Goal: Information Seeking & Learning: Understand process/instructions

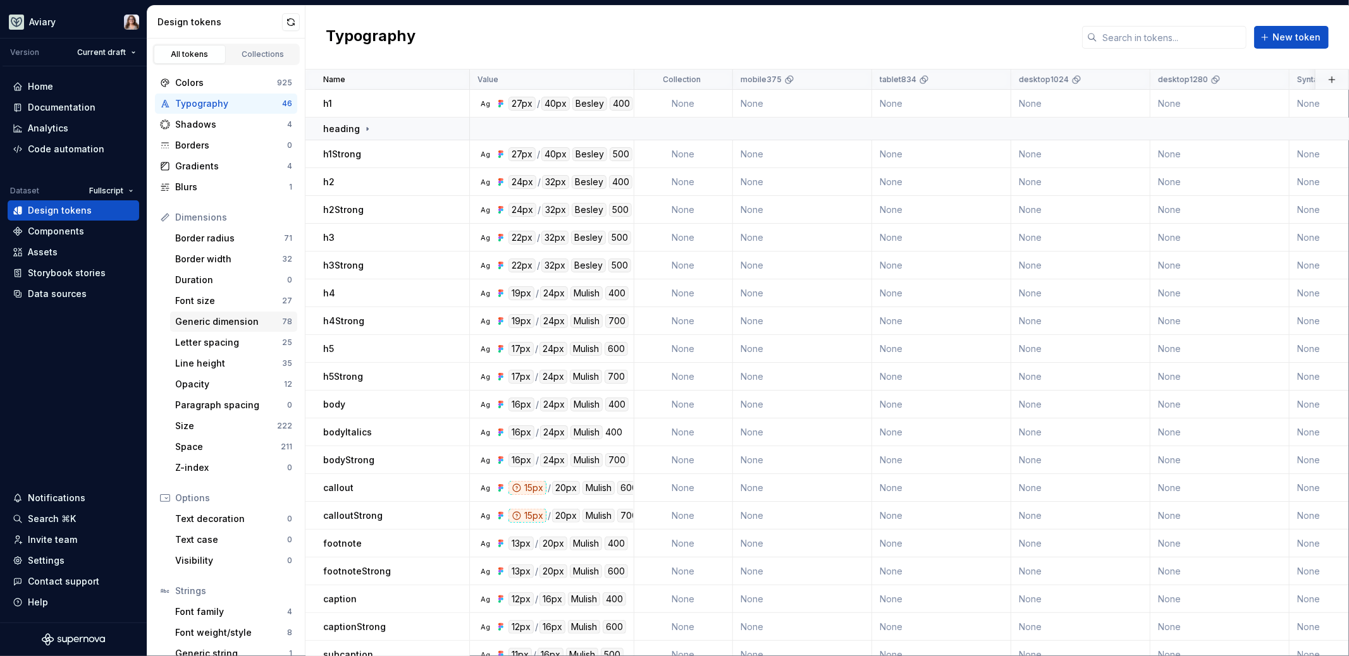
scroll to position [227, 0]
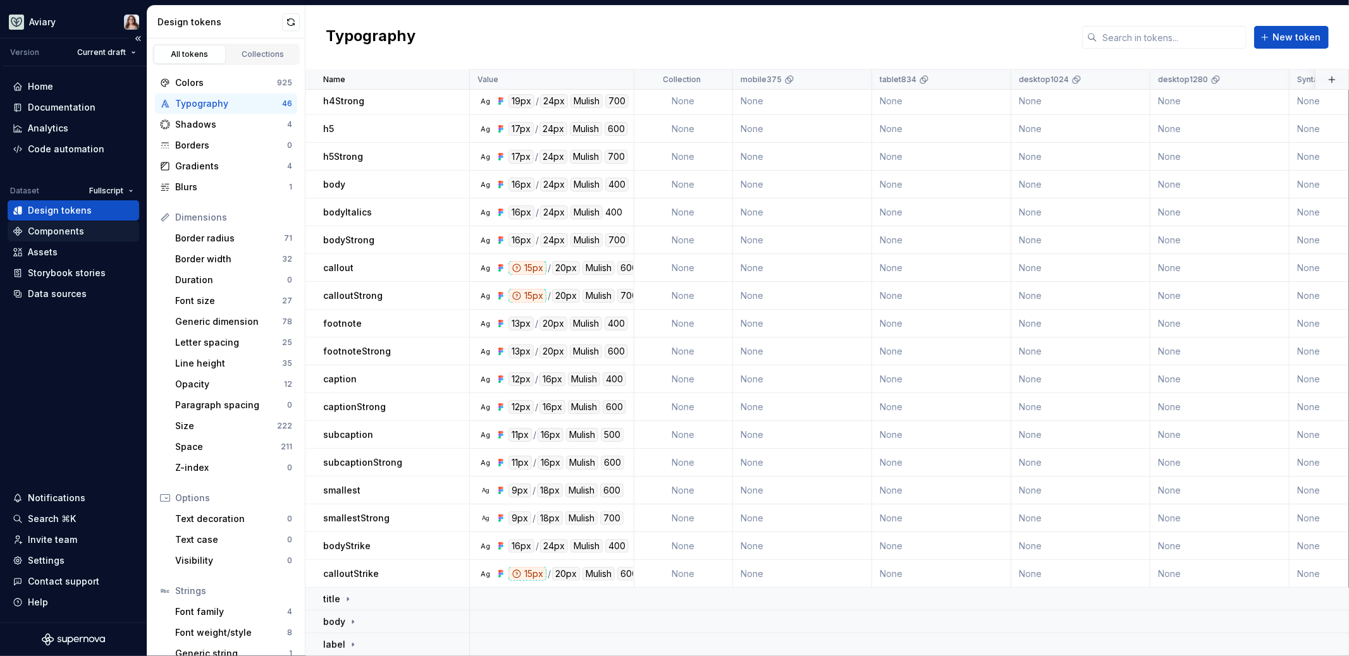
click at [61, 231] on div "Components" at bounding box center [56, 231] width 56 height 13
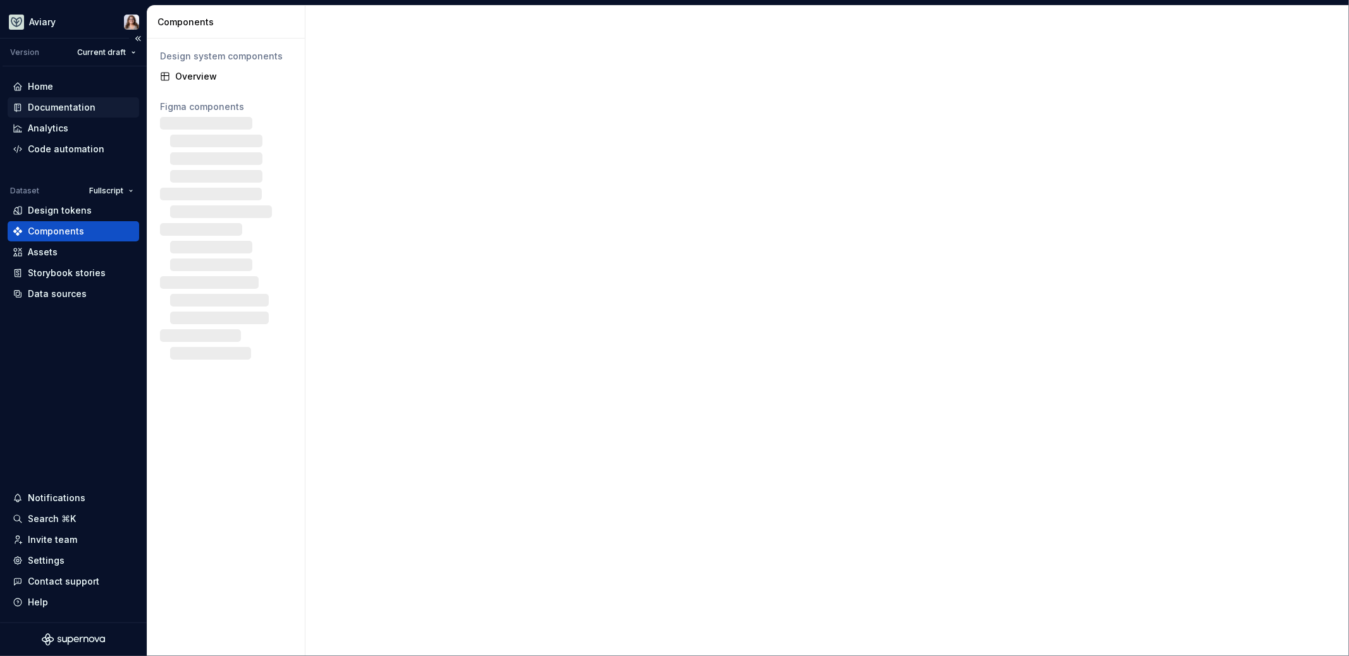
click at [69, 106] on div "Documentation" at bounding box center [62, 107] width 68 height 13
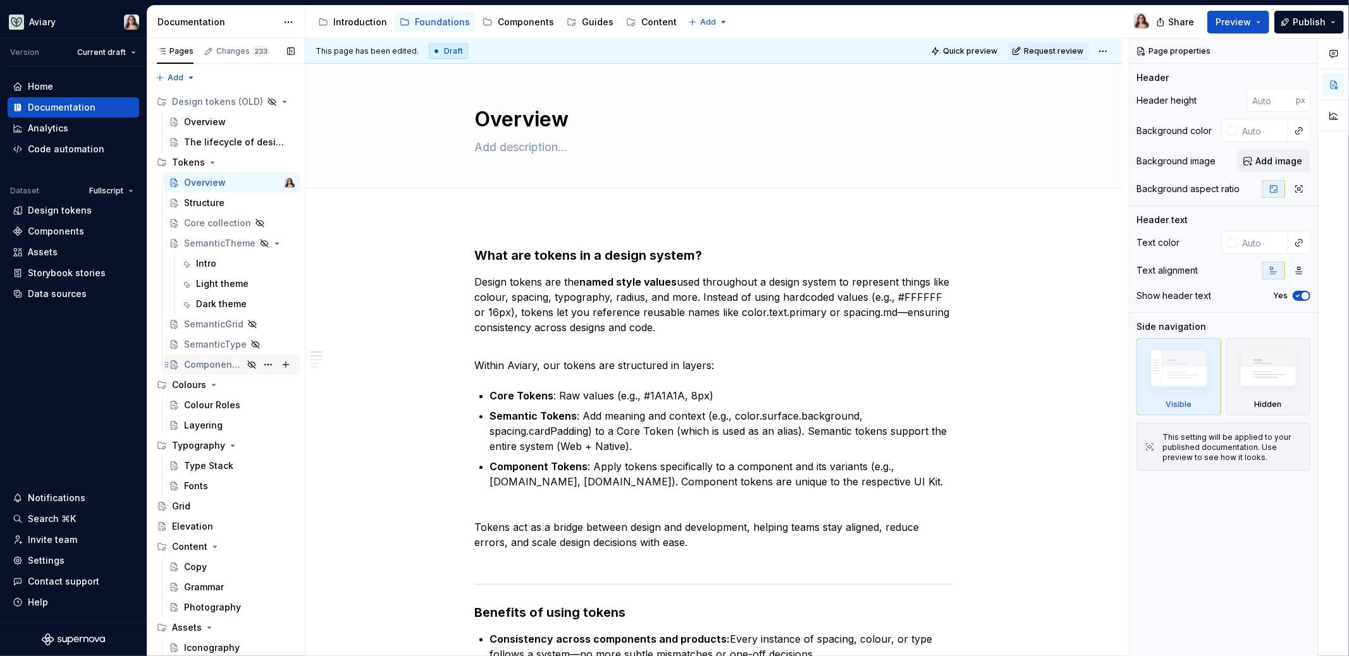
scroll to position [19, 0]
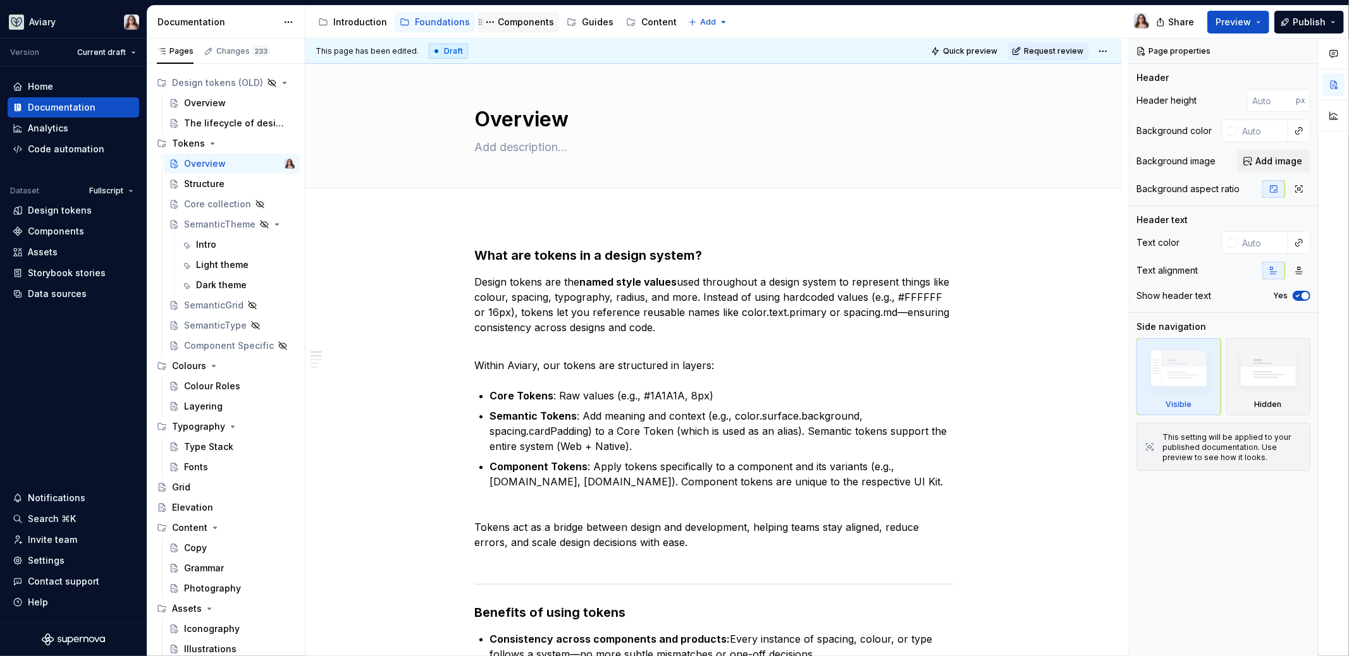
click at [527, 26] on div "Components" at bounding box center [526, 22] width 56 height 13
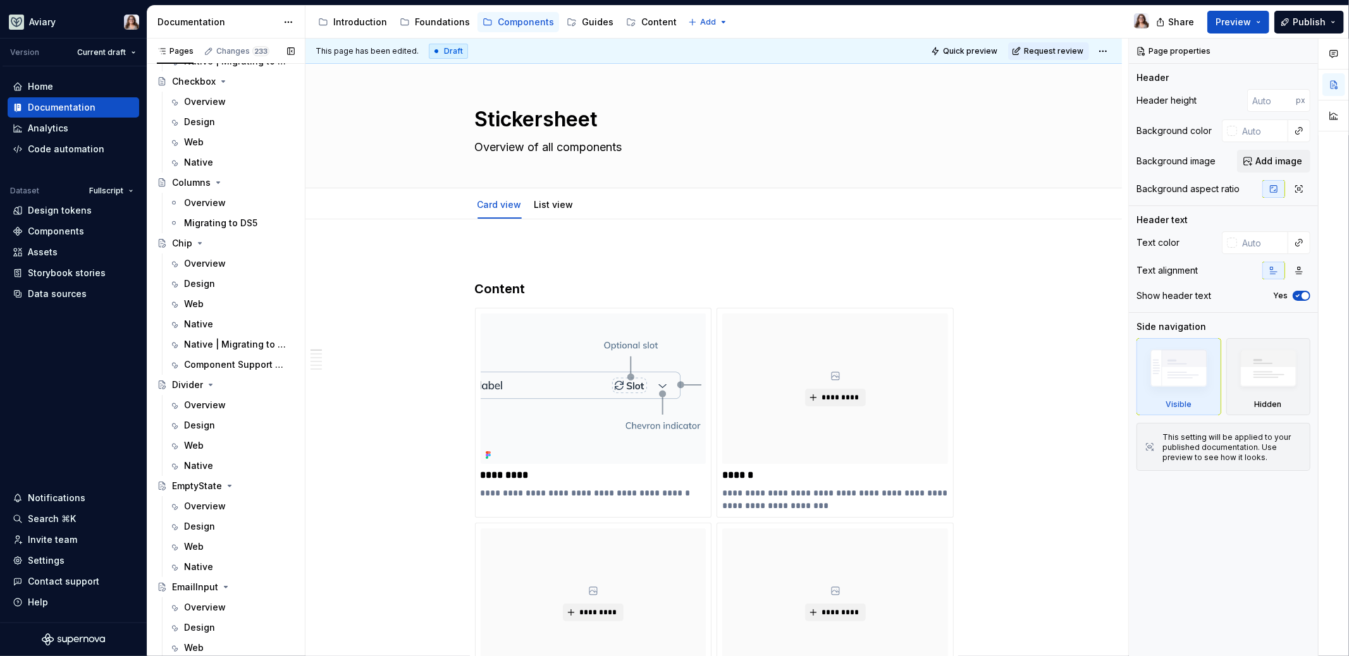
scroll to position [1415, 0]
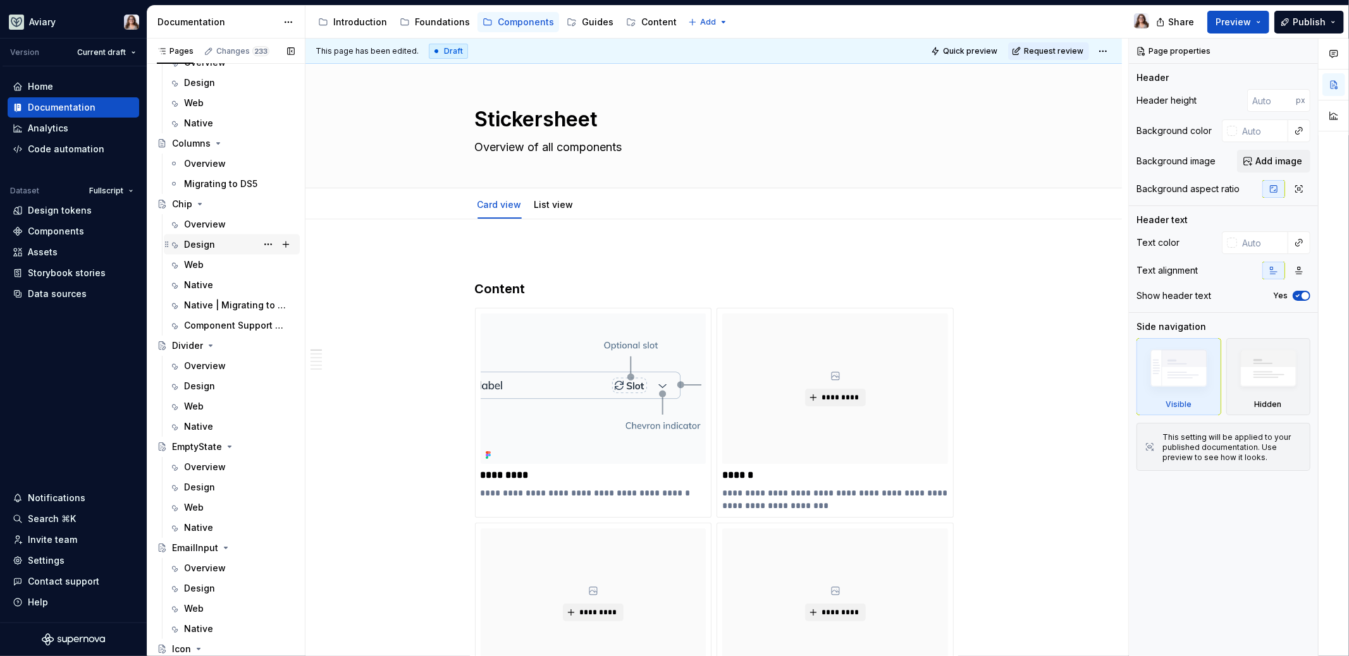
click at [204, 238] on div "Design" at bounding box center [199, 244] width 31 height 13
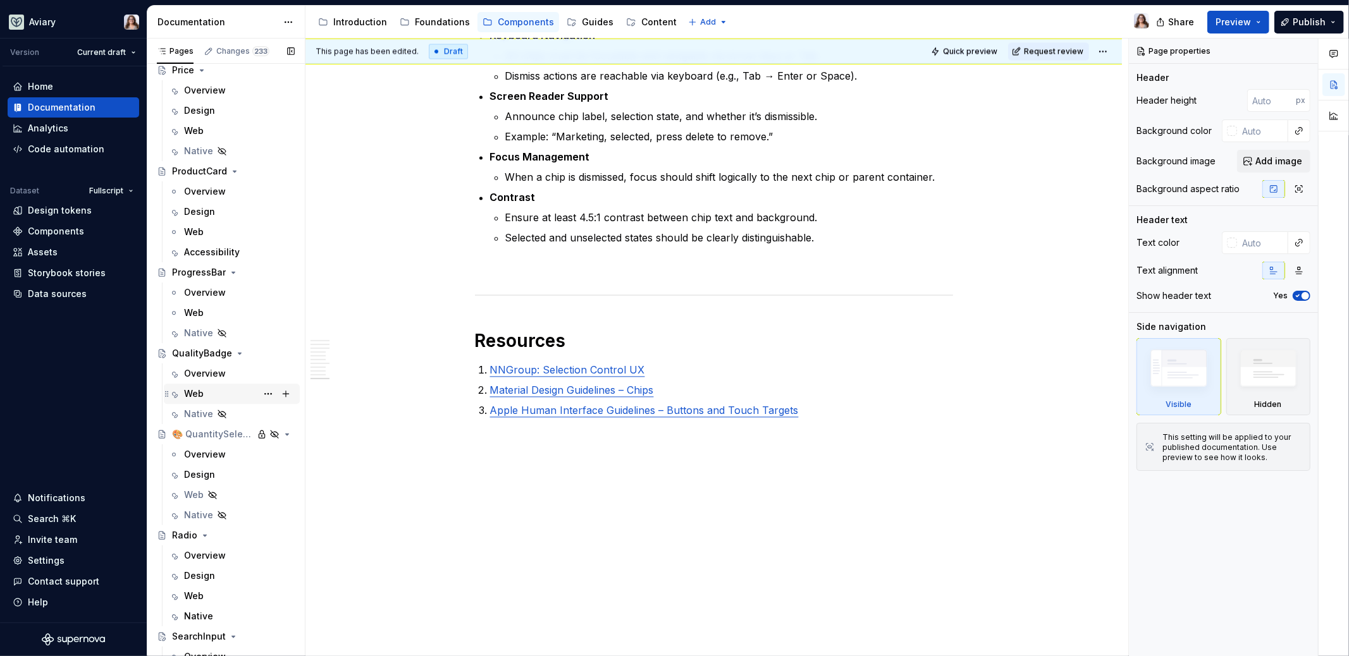
scroll to position [3067, 0]
click at [221, 472] on div "Design" at bounding box center [239, 474] width 111 height 18
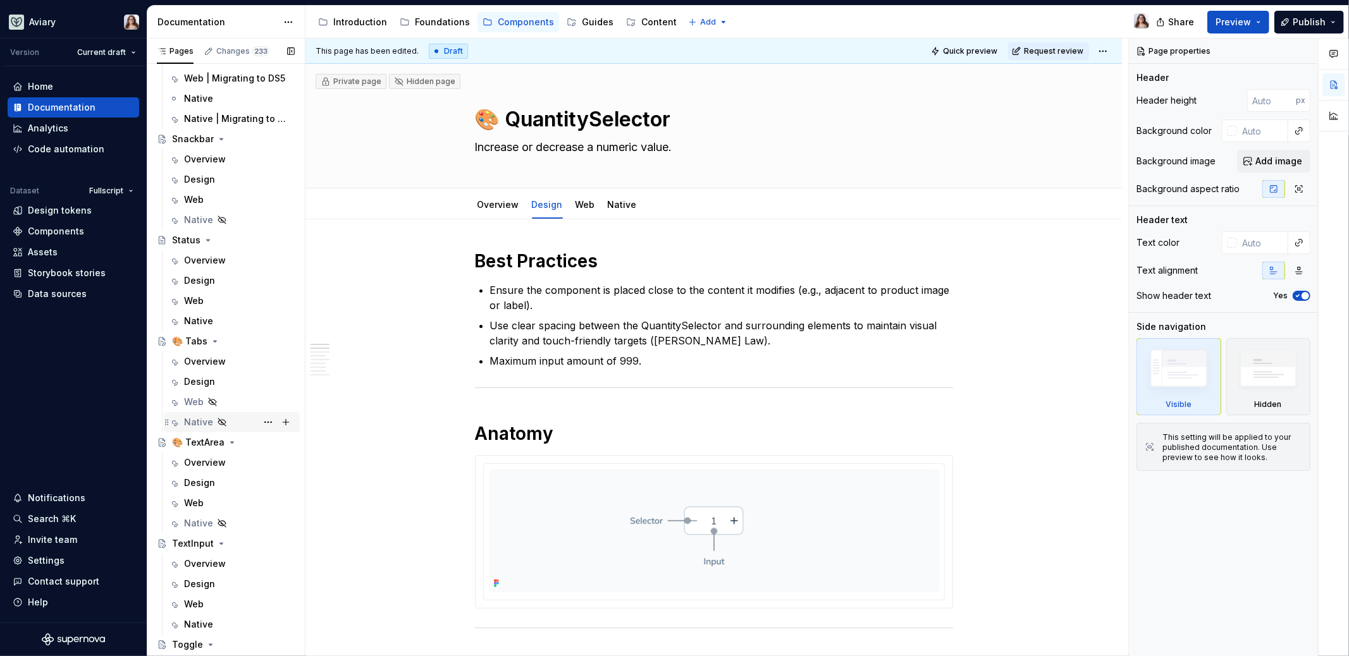
scroll to position [3969, 0]
click at [211, 375] on div "Design" at bounding box center [199, 381] width 31 height 13
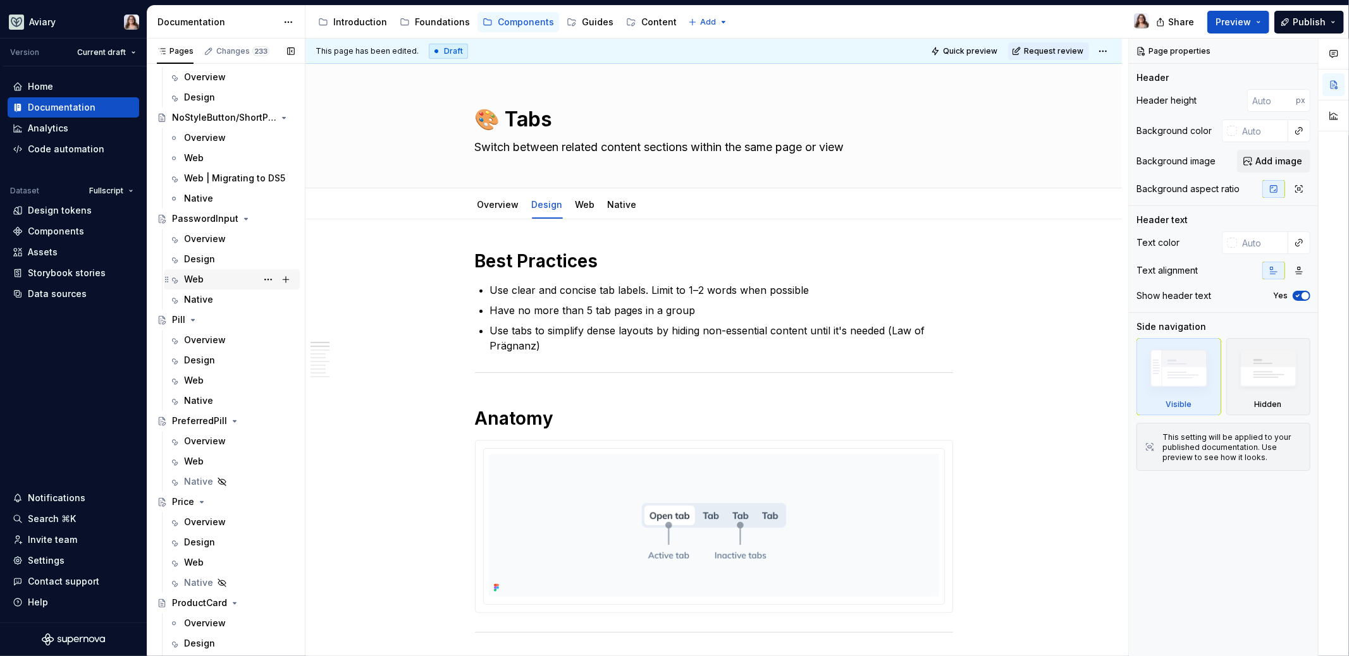
scroll to position [2623, 0]
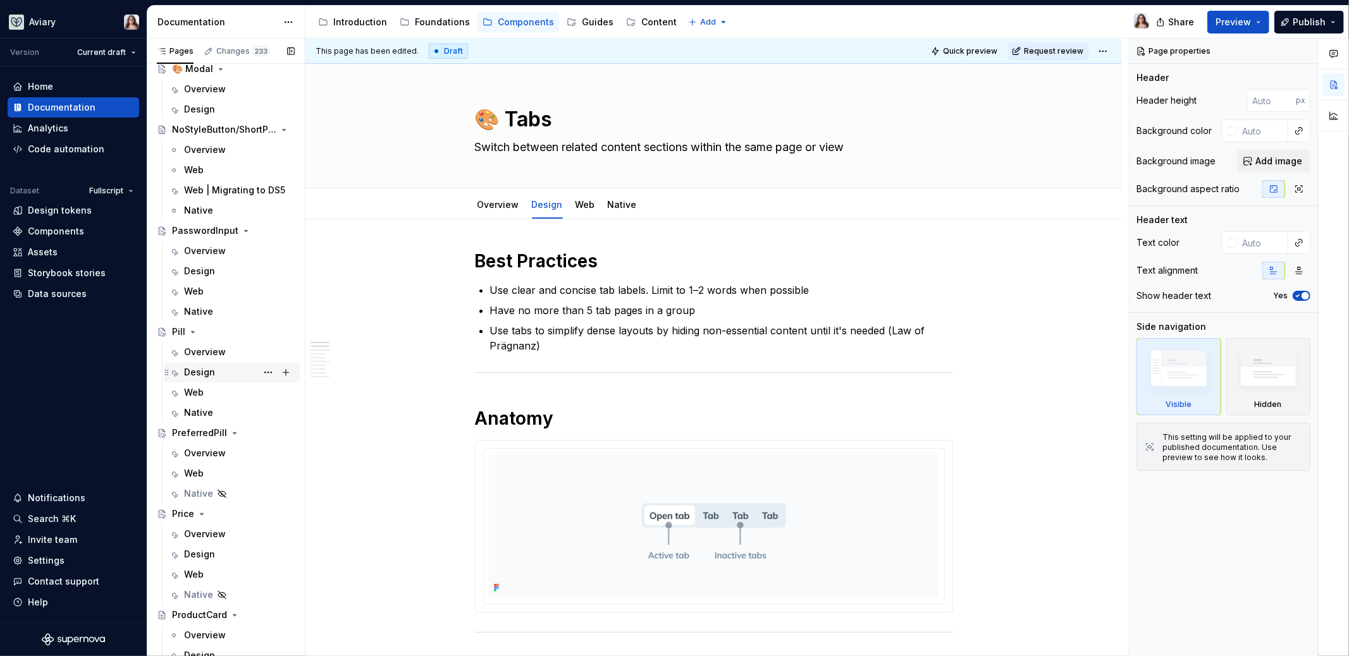
click at [205, 369] on div "Design" at bounding box center [199, 372] width 31 height 13
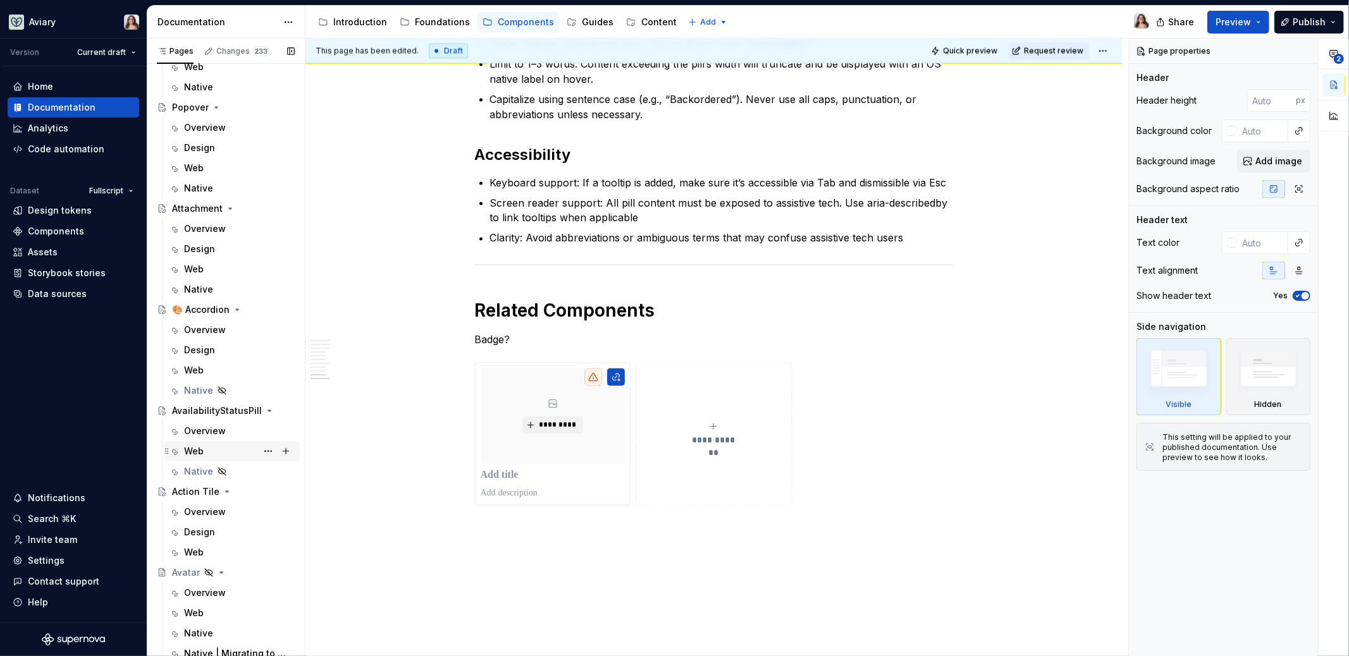
scroll to position [458, 0]
click at [207, 348] on div "Design" at bounding box center [199, 351] width 31 height 13
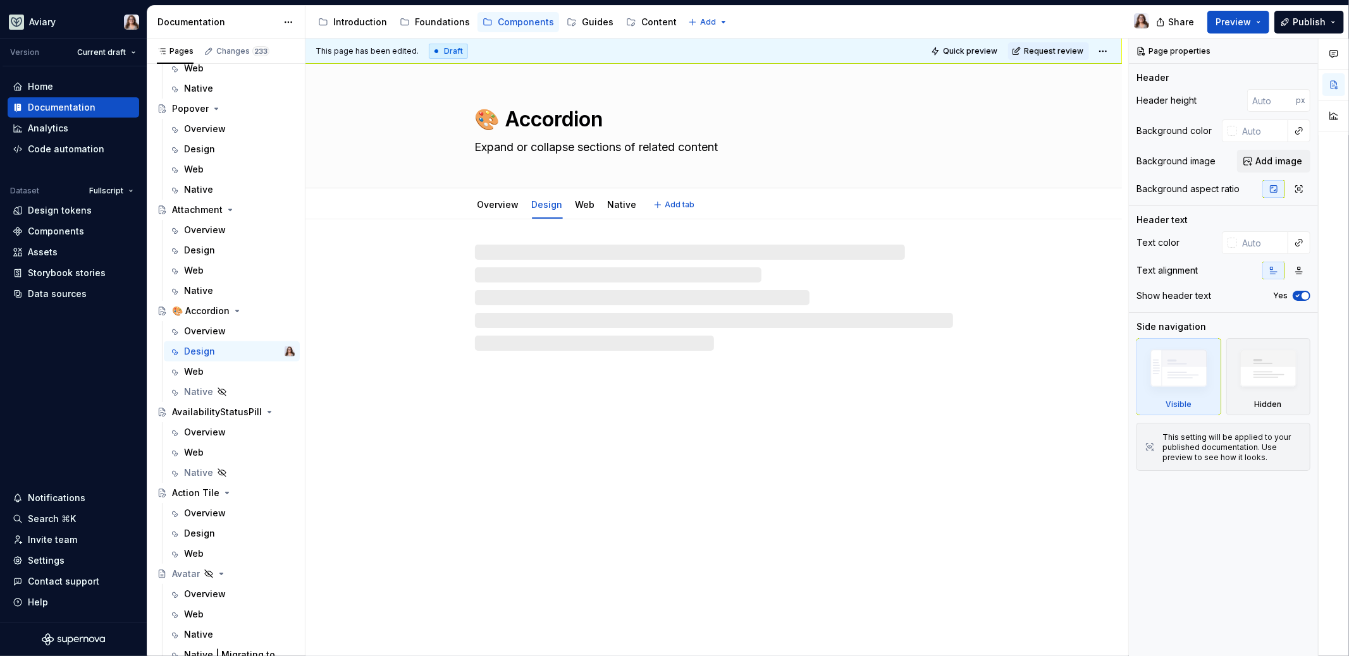
click at [498, 118] on textarea "🎨 Accordion" at bounding box center [711, 119] width 478 height 30
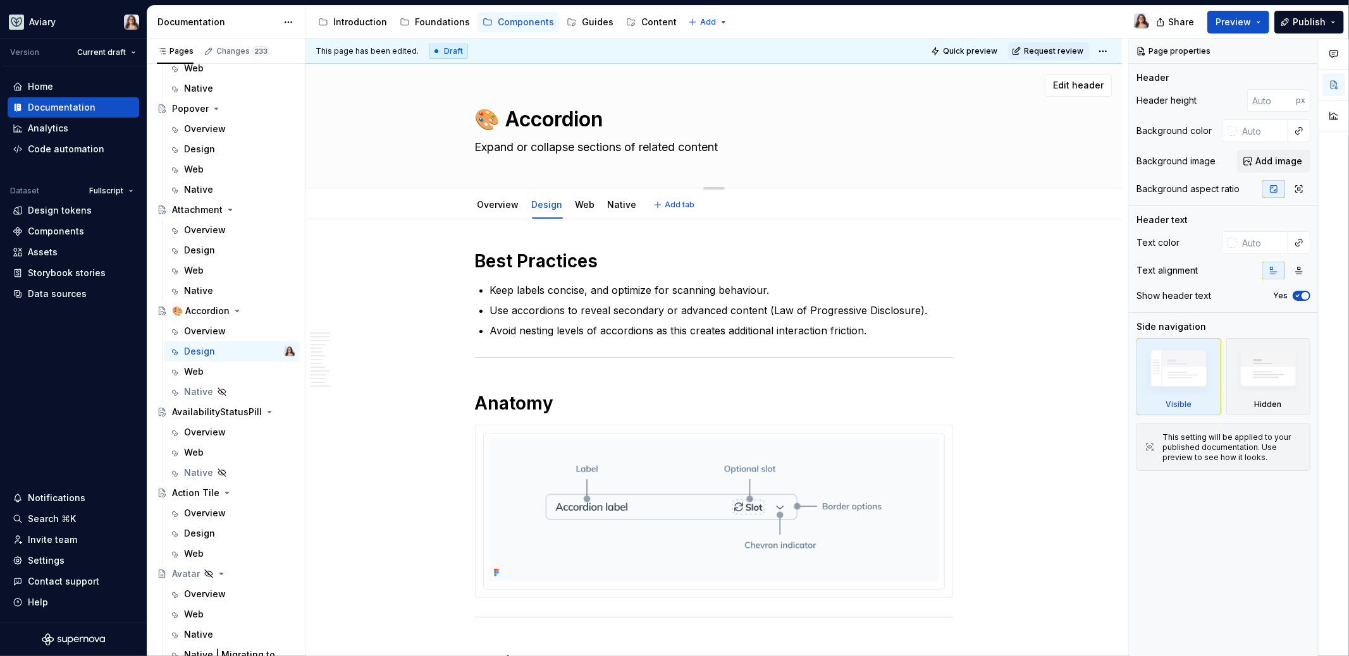
type textarea "*"
type textarea "🎨Accordion"
type textarea "*"
type textarea "Accordion"
type textarea "*"
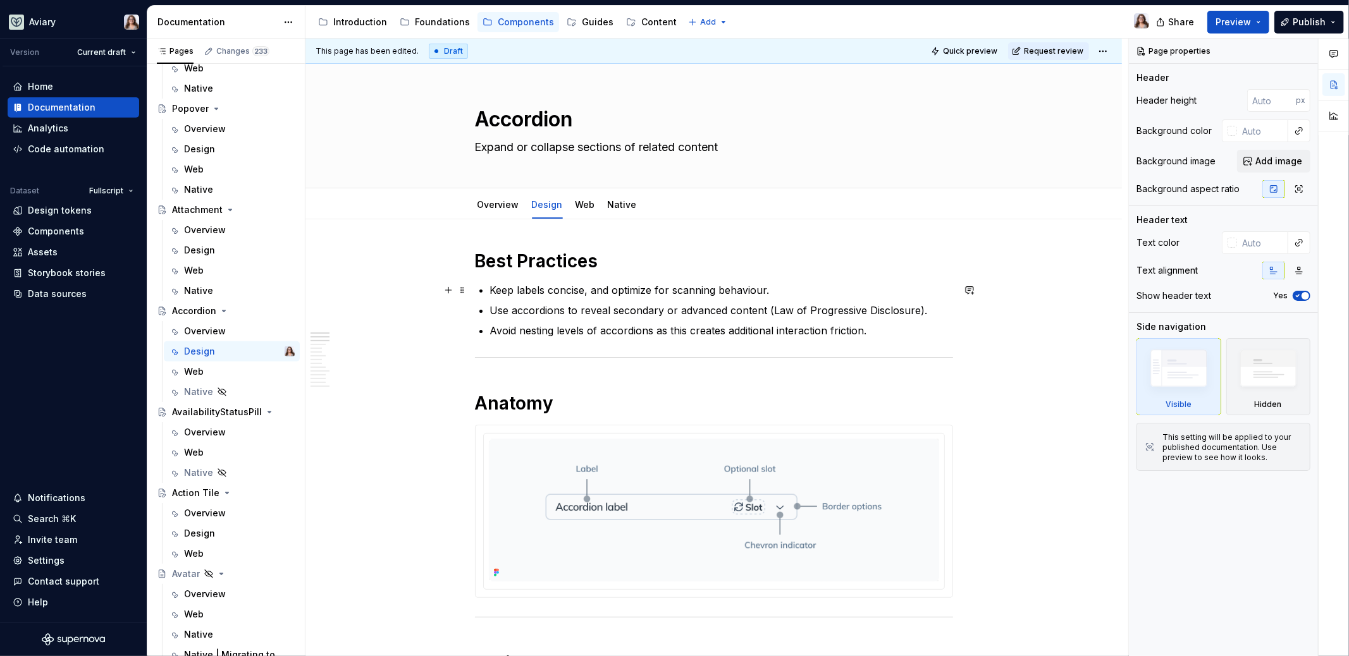
type textarea "Accordion"
click at [603, 263] on h1 "Best Practices" at bounding box center [714, 261] width 478 height 23
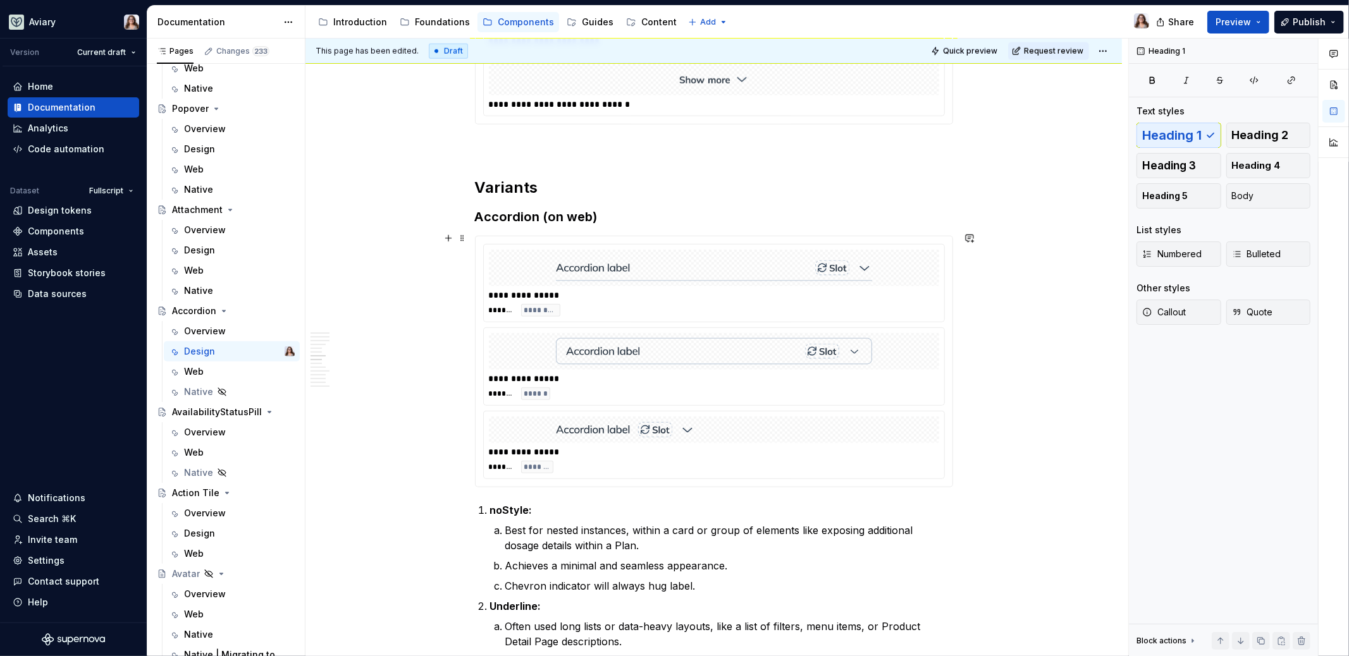
scroll to position [1024, 0]
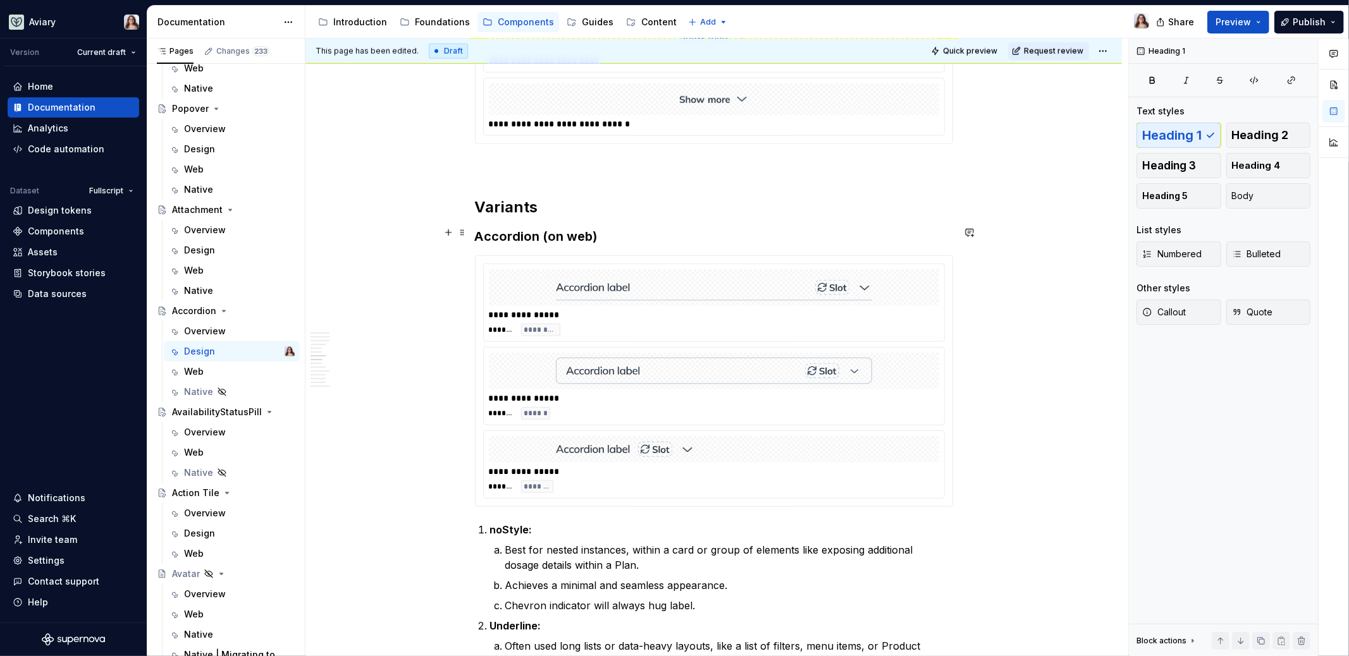
click at [600, 233] on h3 "Accordion (on web)" at bounding box center [714, 237] width 478 height 18
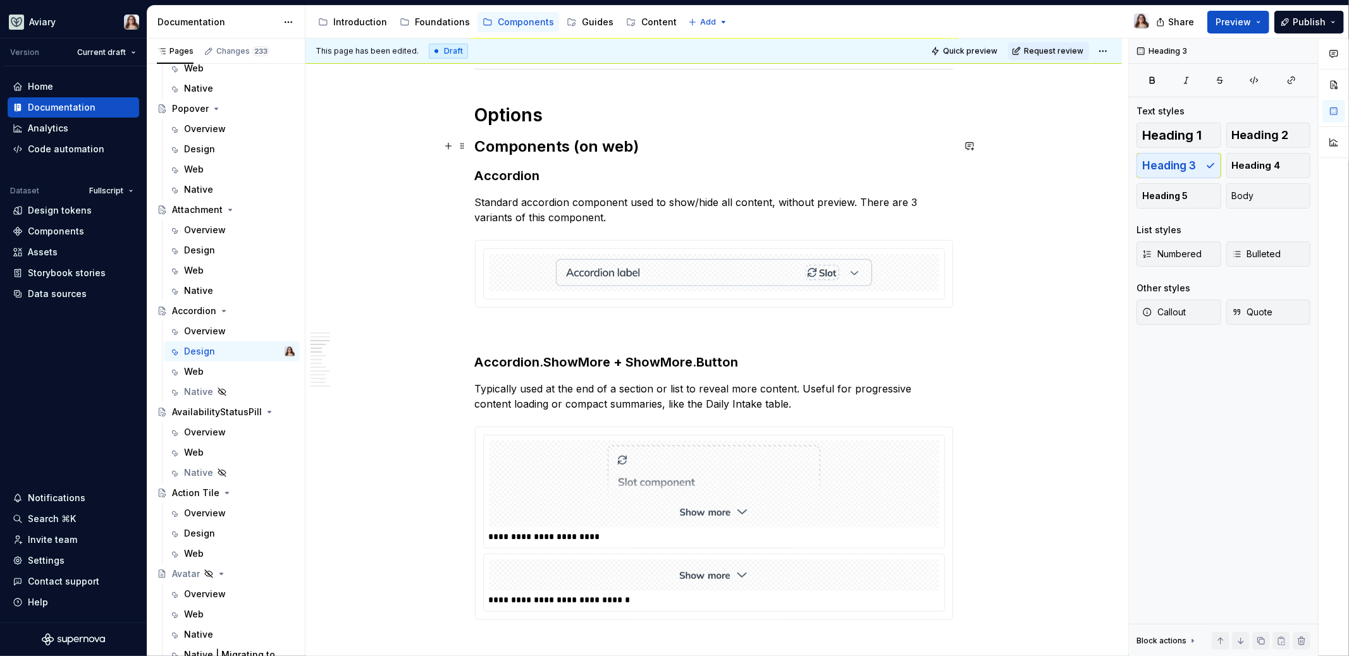
scroll to position [537, 0]
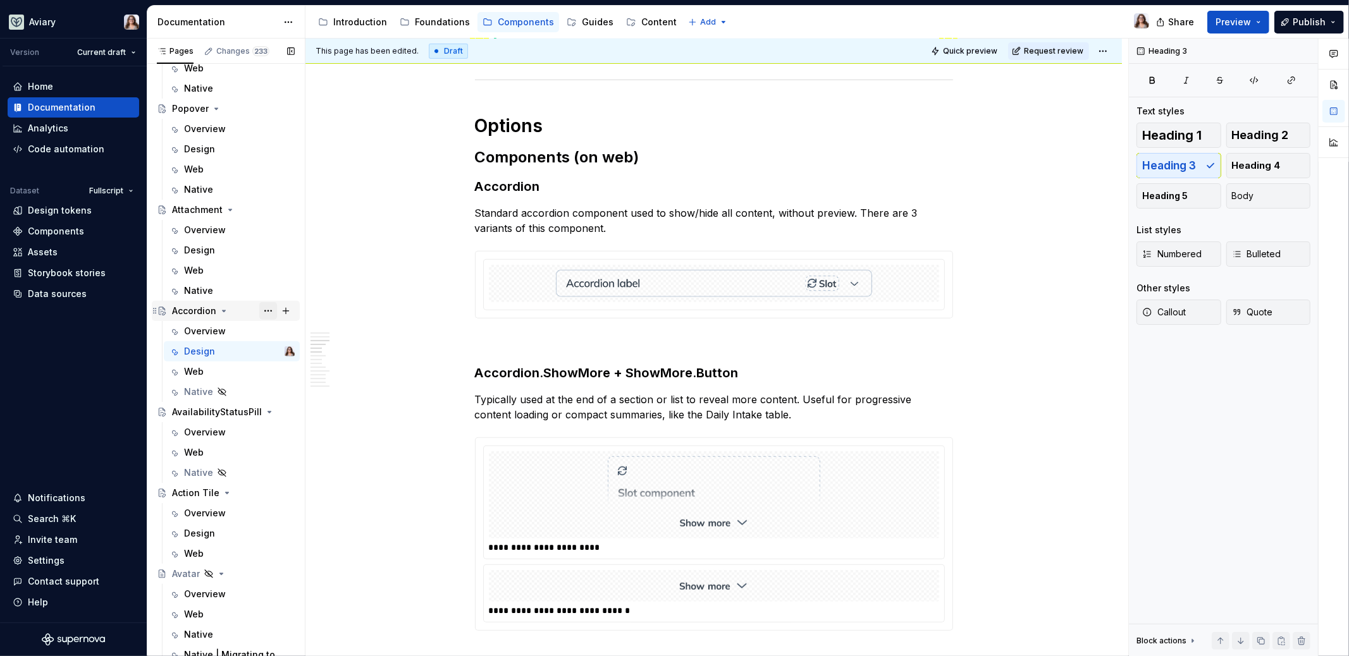
click at [259, 310] on button "Page tree" at bounding box center [268, 311] width 18 height 18
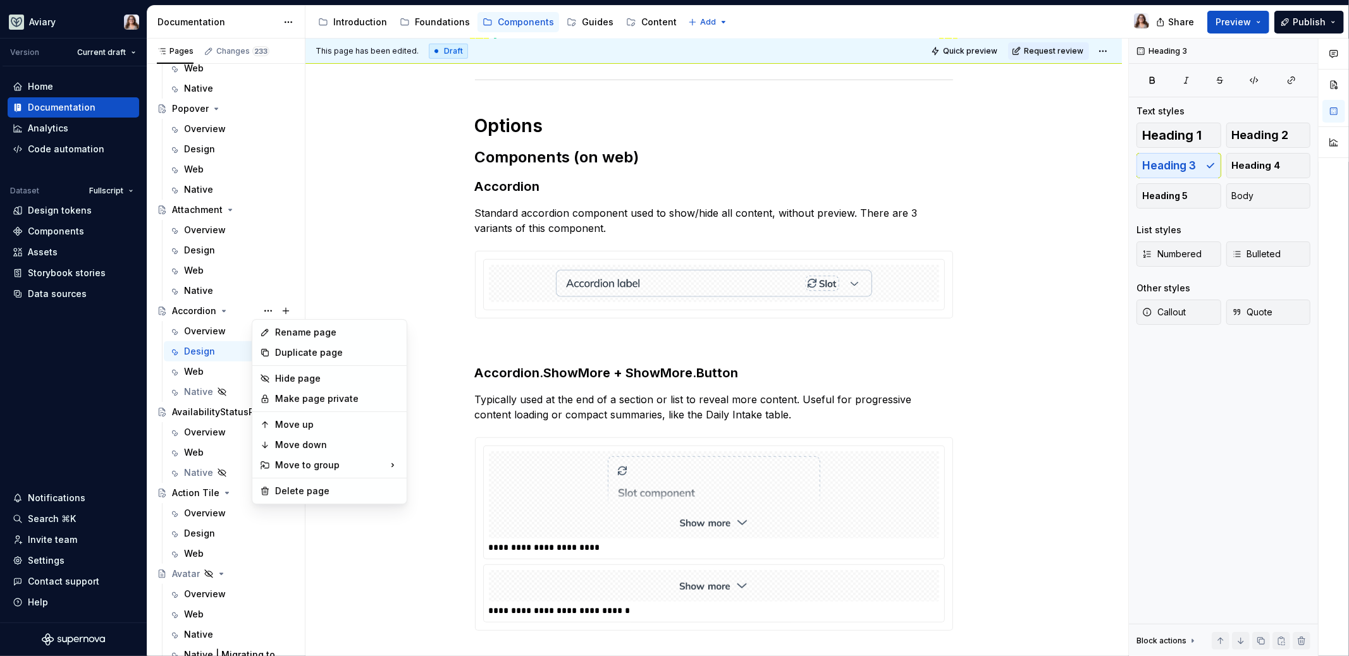
click at [417, 238] on html "Aviary Version Current draft Home Documentation Analytics Code automation Datas…" at bounding box center [674, 328] width 1349 height 656
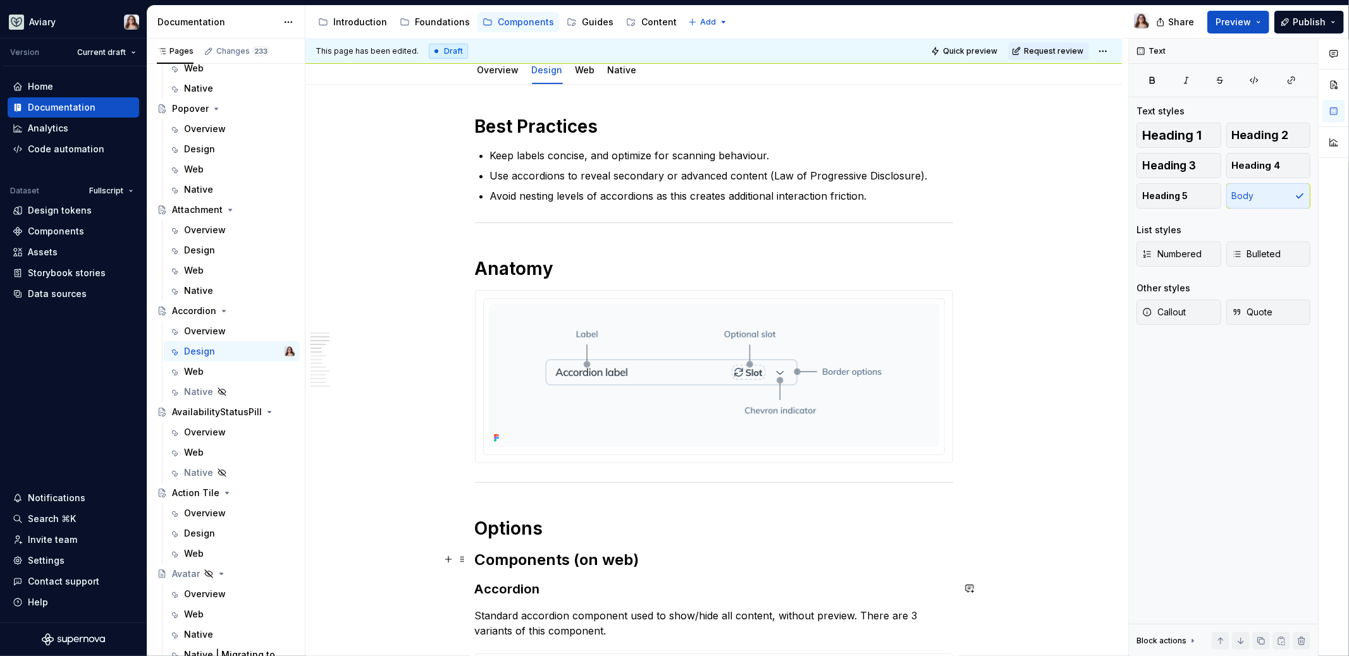
scroll to position [0, 0]
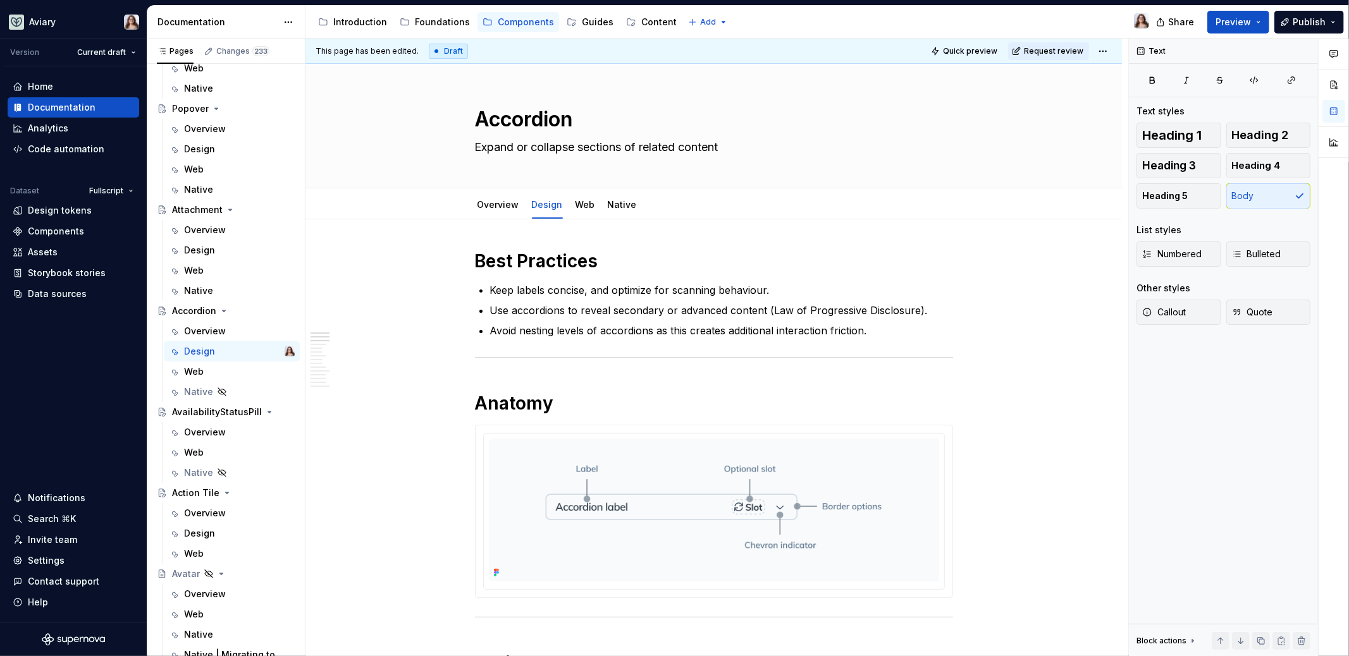
type textarea "*"
